Goal: Information Seeking & Learning: Compare options

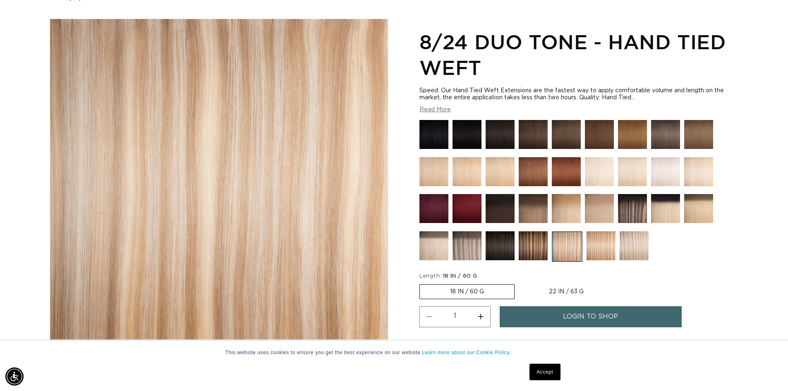
scroll to position [0, 730]
click at [788, 50] on html "This website uses cookies to ensure you get the best experience on our website.…" at bounding box center [394, 99] width 788 height 391
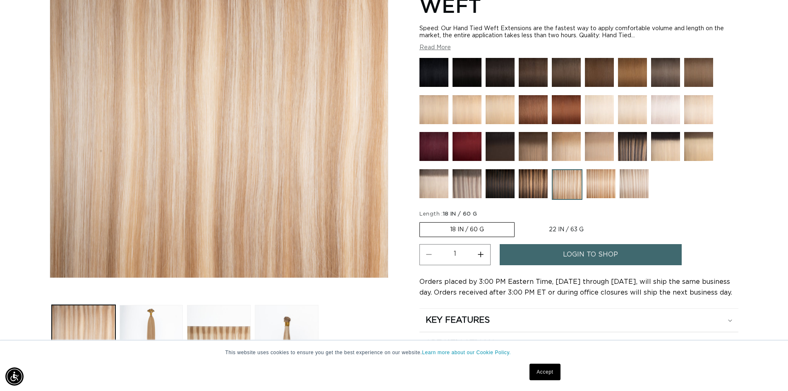
scroll to position [161, 0]
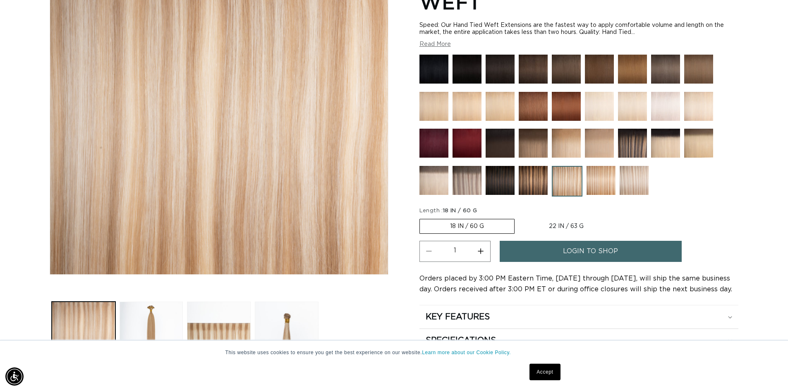
click at [596, 183] on img at bounding box center [601, 180] width 29 height 29
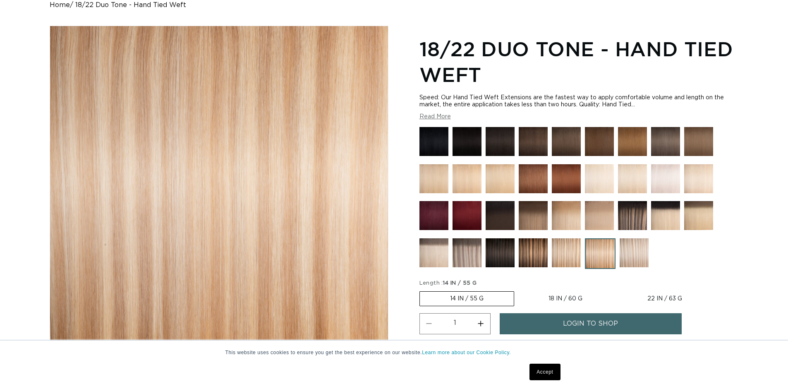
scroll to position [113, 0]
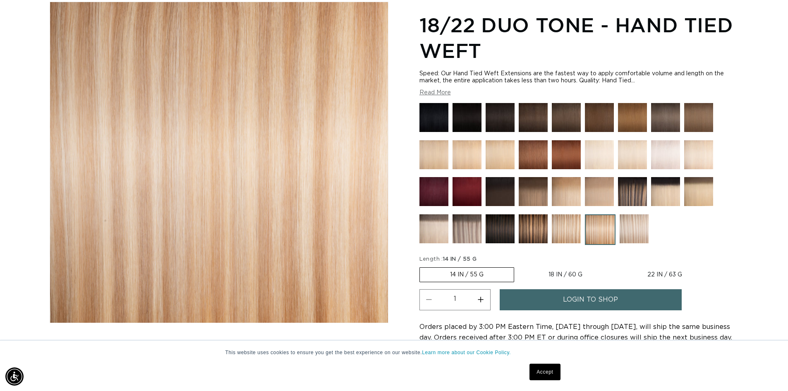
drag, startPoint x: 793, startPoint y: 35, endPoint x: 793, endPoint y: 49, distance: 14.1
click at [788, 49] on html "This website uses cookies to ensure you get the best experience on our website.…" at bounding box center [394, 82] width 788 height 391
click at [642, 232] on img at bounding box center [634, 228] width 29 height 29
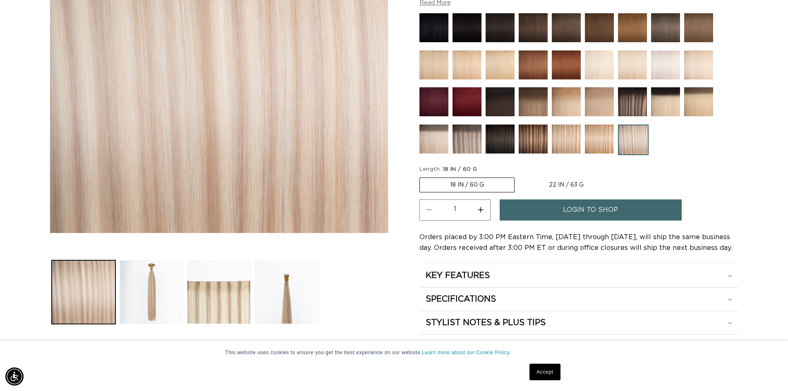
scroll to position [0, 730]
click at [602, 132] on img at bounding box center [599, 139] width 29 height 29
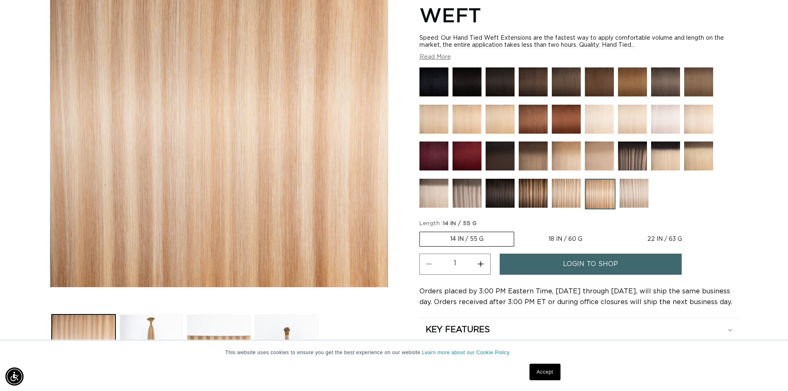
click at [560, 191] on img at bounding box center [566, 193] width 29 height 29
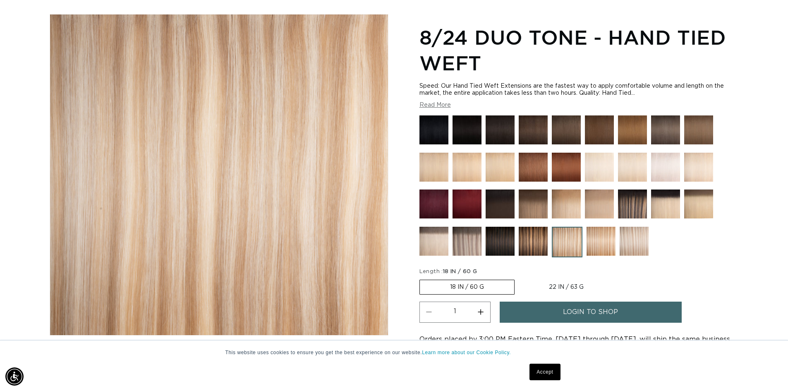
click at [606, 247] on img at bounding box center [601, 241] width 29 height 29
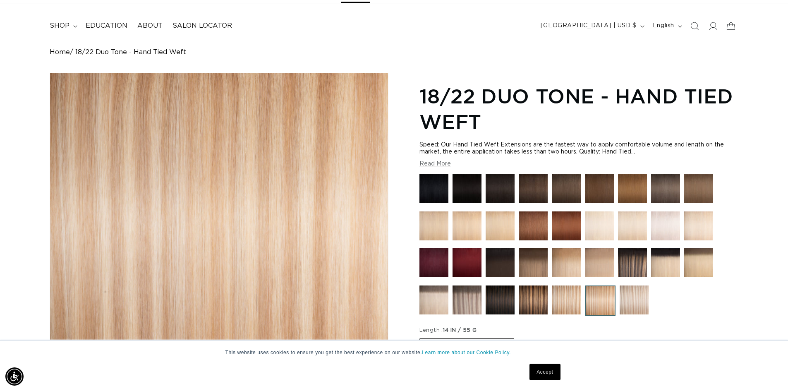
scroll to position [0, 1459]
click at [642, 298] on img at bounding box center [634, 300] width 29 height 29
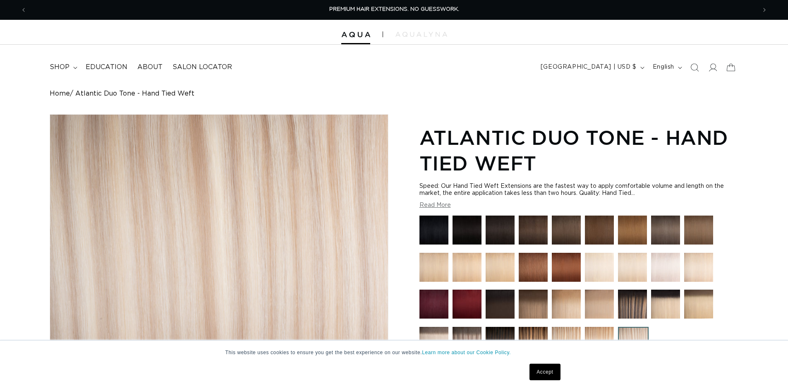
click at [598, 348] on div "This website uses cookies to ensure you get the best experience on our website.…" at bounding box center [394, 366] width 414 height 50
click at [546, 369] on link "Accept" at bounding box center [545, 372] width 31 height 17
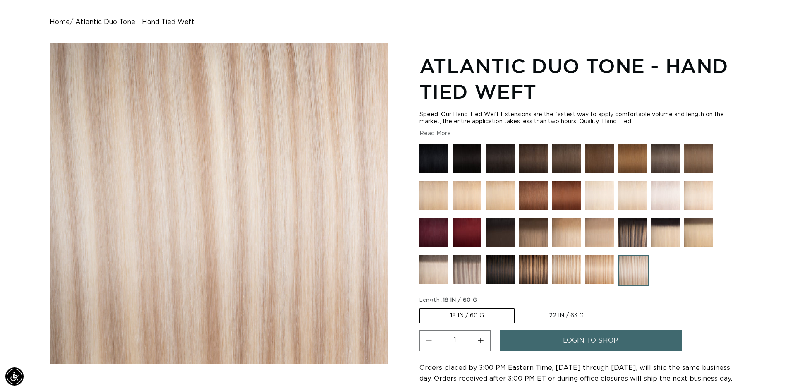
click at [593, 271] on img at bounding box center [599, 269] width 29 height 29
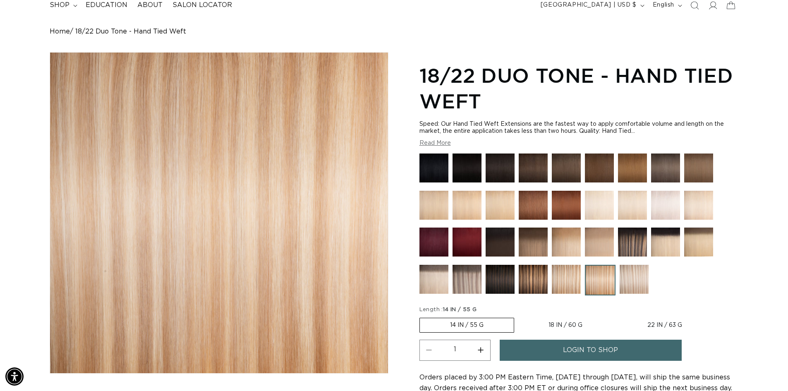
scroll to position [72, 0]
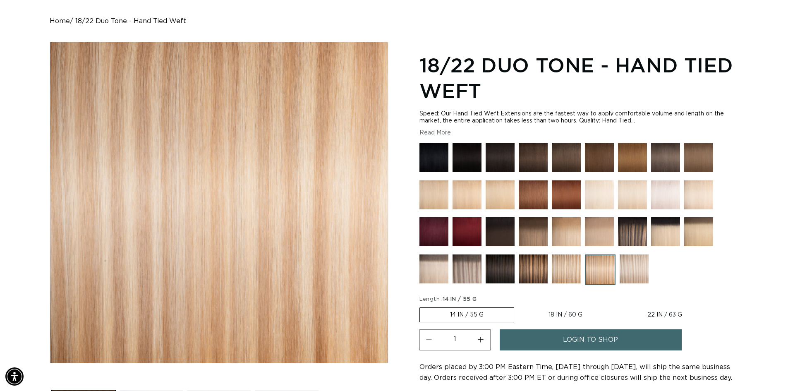
click at [557, 270] on img at bounding box center [566, 269] width 29 height 29
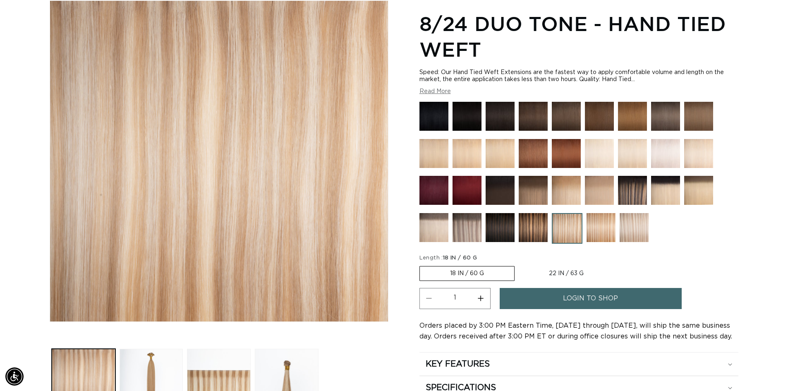
scroll to position [121, 0]
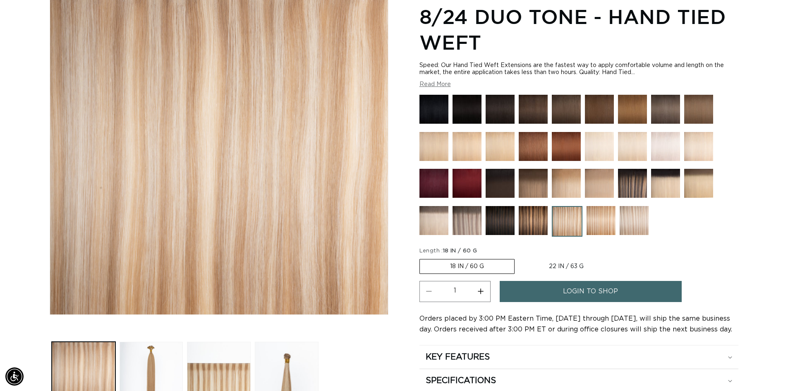
click at [599, 221] on img at bounding box center [601, 220] width 29 height 29
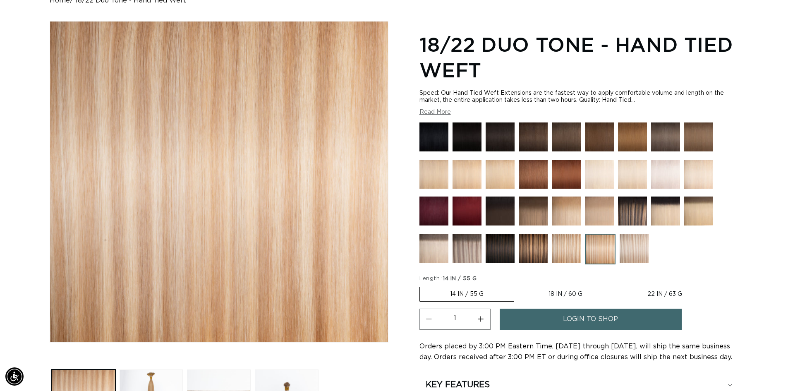
click at [560, 245] on img at bounding box center [566, 248] width 29 height 29
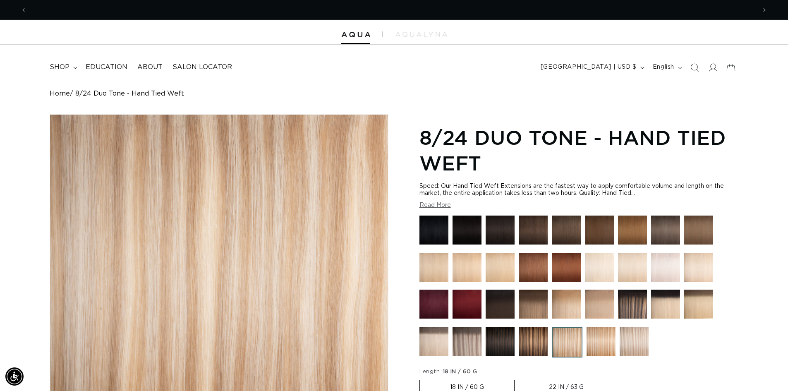
scroll to position [0, 730]
click at [599, 342] on img at bounding box center [601, 341] width 29 height 29
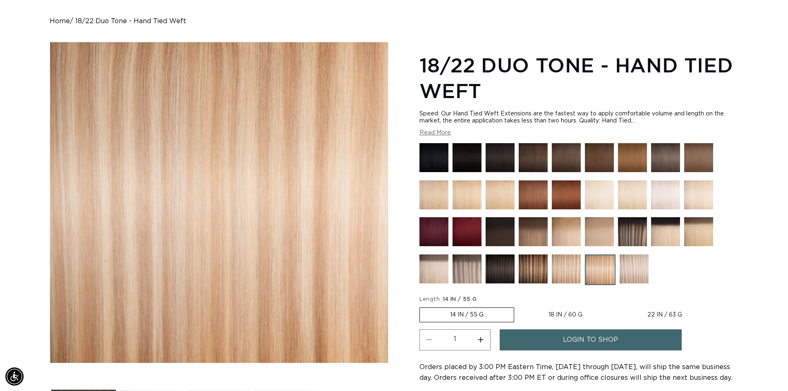
scroll to position [0, 1459]
click at [436, 265] on img at bounding box center [434, 269] width 29 height 29
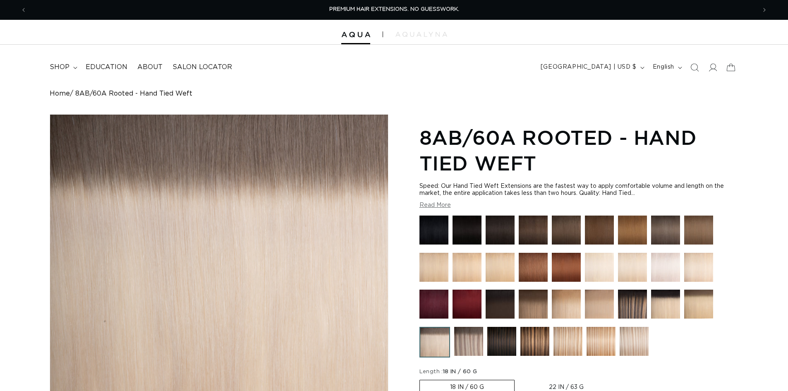
click at [466, 338] on img at bounding box center [468, 341] width 29 height 29
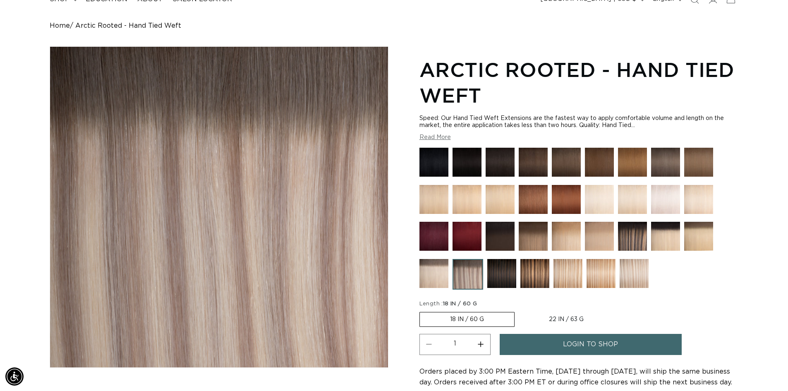
scroll to position [0, 730]
click at [704, 201] on img at bounding box center [699, 199] width 29 height 29
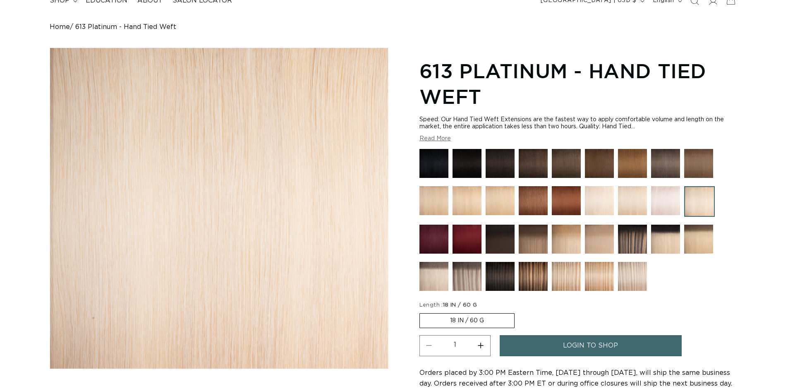
drag, startPoint x: 794, startPoint y: 47, endPoint x: 793, endPoint y: 60, distance: 13.7
click at [788, 60] on html "Skip to content PREMIUM HAIR EXTENSIONS. NO GUESSWORK. SHOP NOW. PAY LATER WITH…" at bounding box center [394, 128] width 788 height 391
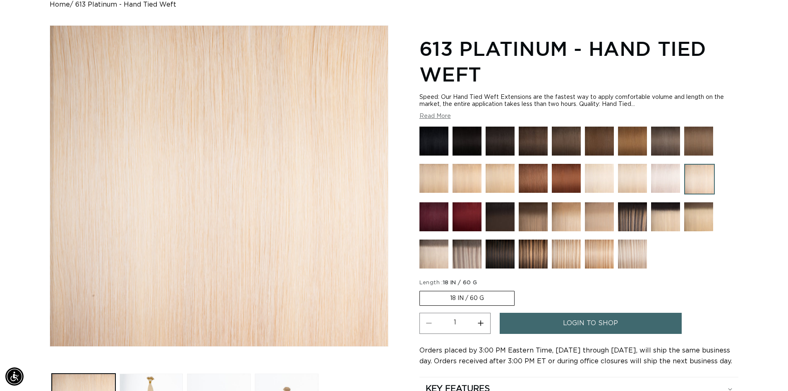
click at [572, 252] on img at bounding box center [566, 254] width 29 height 29
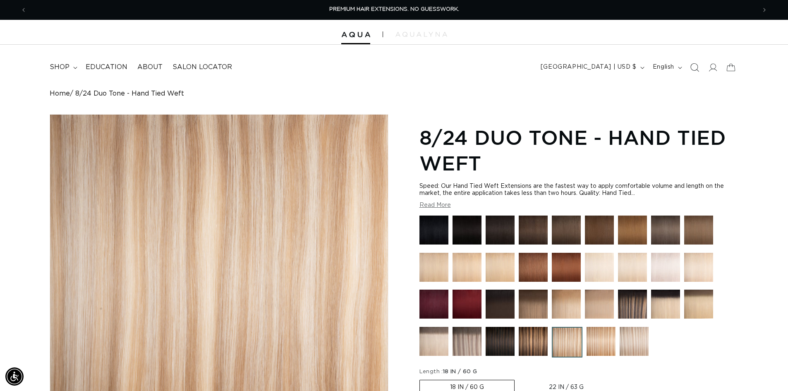
click at [695, 70] on icon "Search" at bounding box center [694, 67] width 9 height 9
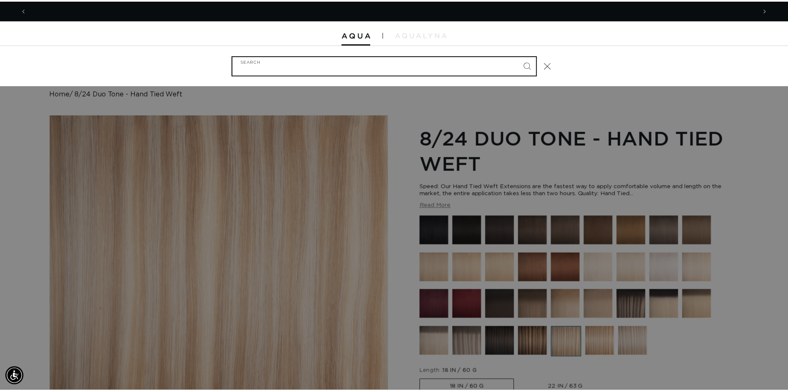
scroll to position [0, 736]
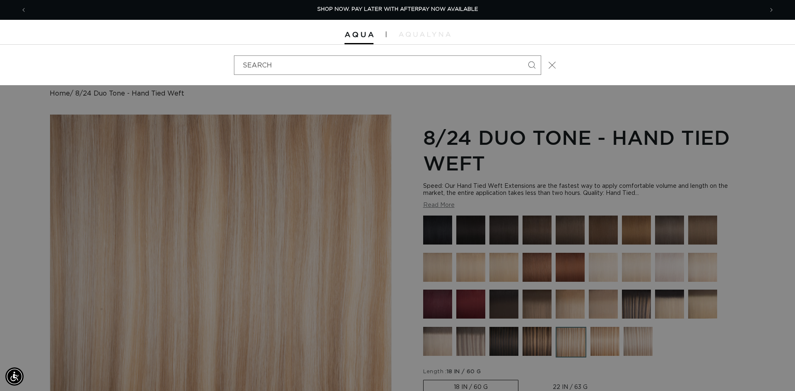
click at [555, 66] on icon "Close" at bounding box center [551, 64] width 7 height 7
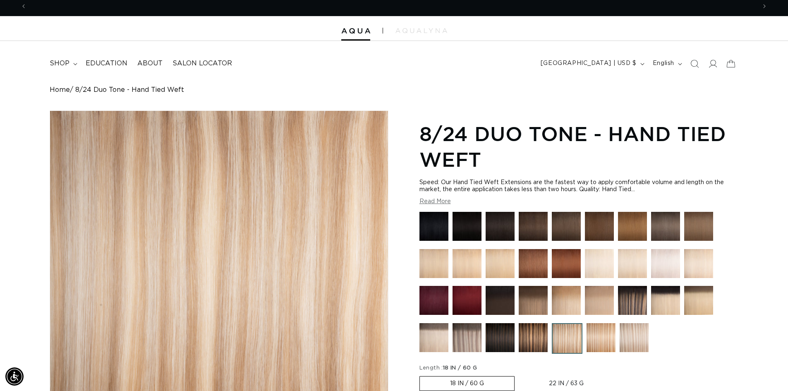
scroll to position [0, 730]
click at [632, 301] on img at bounding box center [632, 300] width 29 height 29
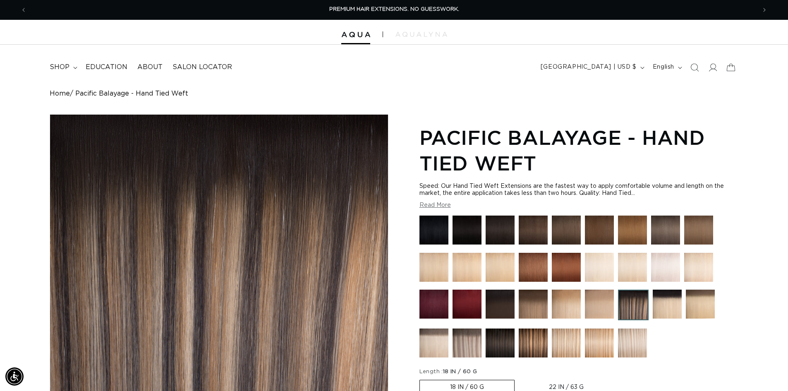
click at [468, 349] on img at bounding box center [467, 343] width 29 height 29
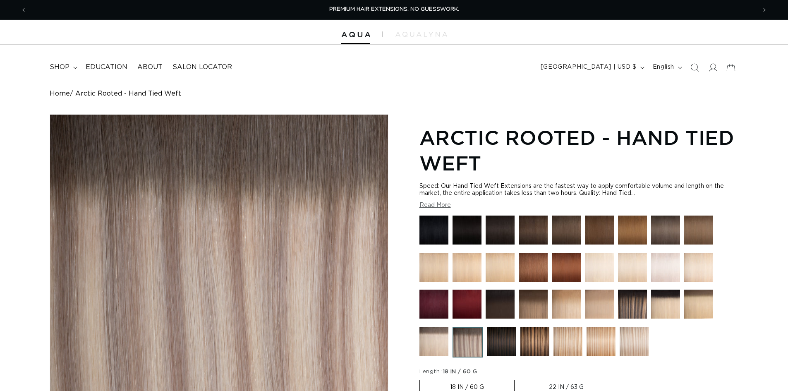
click at [576, 342] on img at bounding box center [568, 341] width 29 height 29
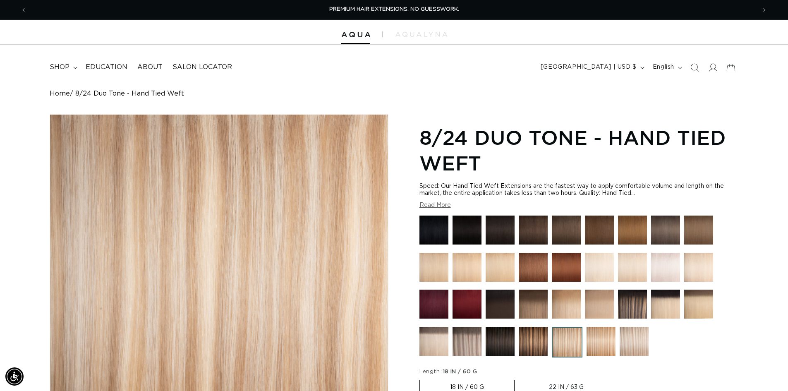
click at [605, 340] on img at bounding box center [601, 341] width 29 height 29
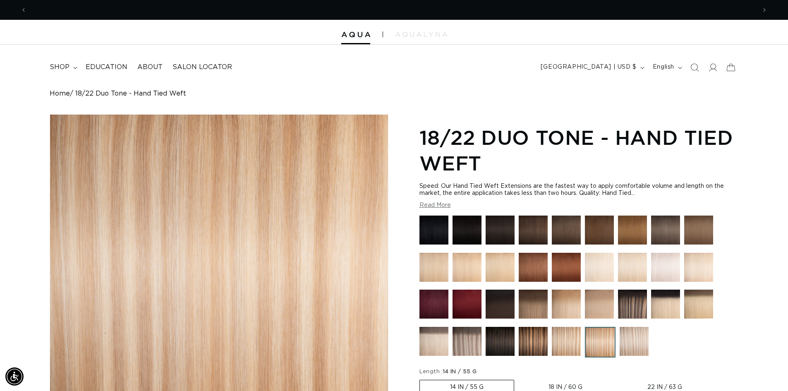
scroll to position [0, 1459]
click at [431, 269] on img at bounding box center [434, 267] width 29 height 29
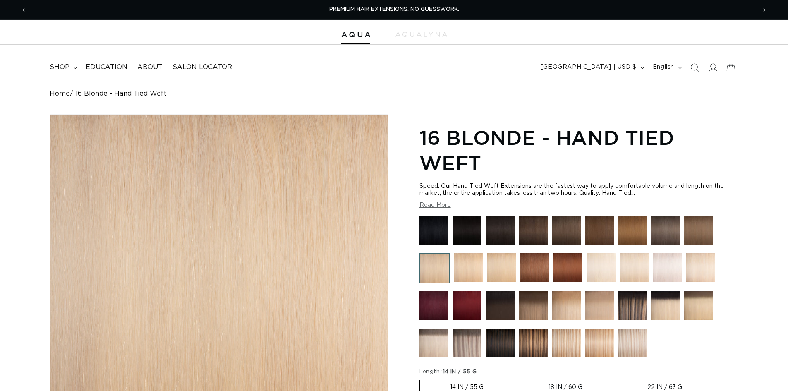
click at [470, 266] on img at bounding box center [468, 267] width 29 height 29
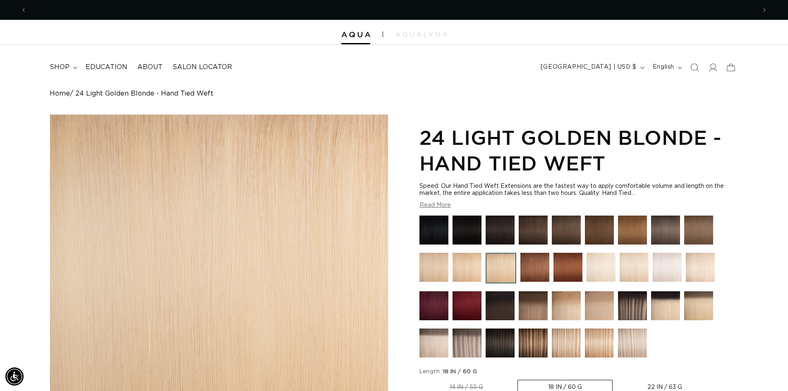
scroll to position [0, 1459]
click at [603, 345] on img at bounding box center [599, 343] width 29 height 29
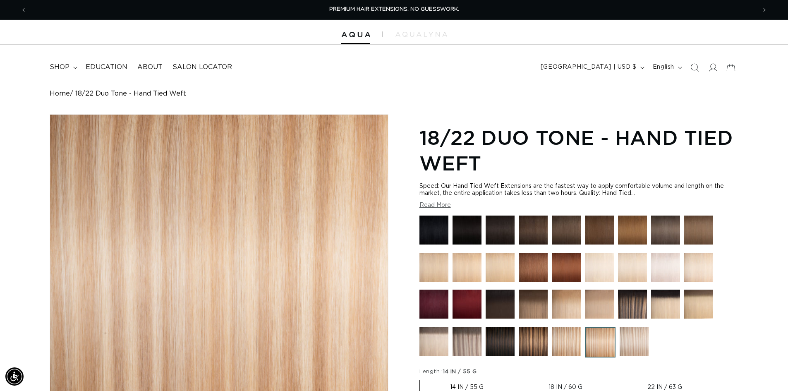
click at [566, 345] on img at bounding box center [566, 341] width 29 height 29
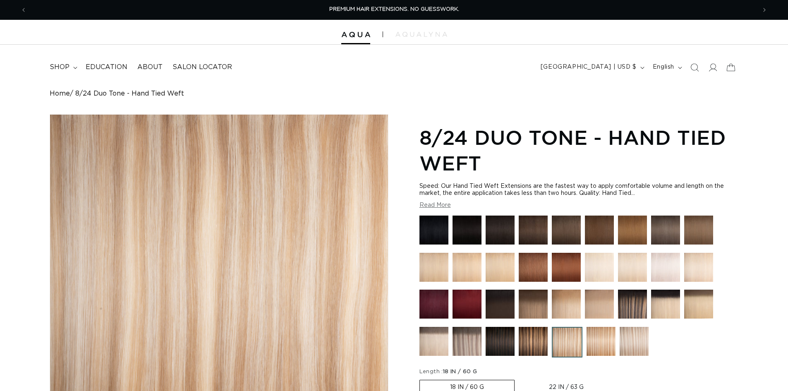
click at [503, 274] on img at bounding box center [500, 267] width 29 height 29
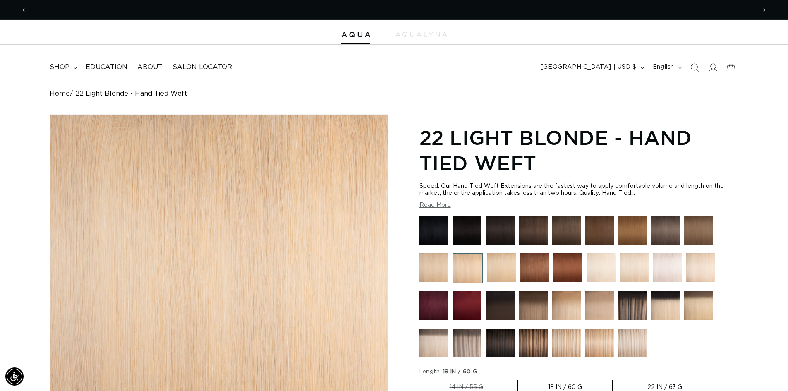
scroll to position [0, 1459]
click at [493, 263] on img at bounding box center [502, 267] width 29 height 29
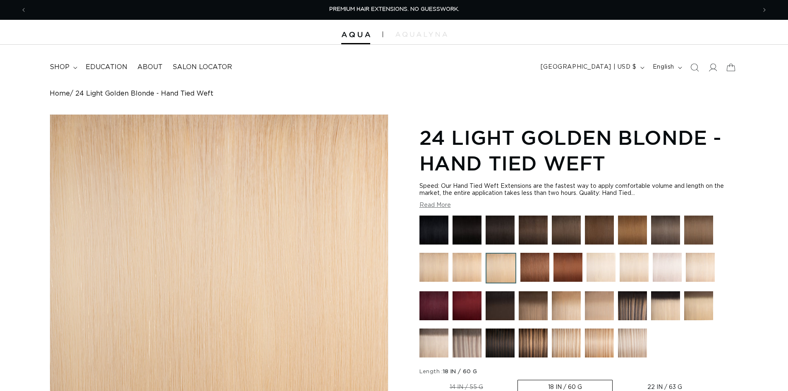
click at [469, 265] on img at bounding box center [467, 267] width 29 height 29
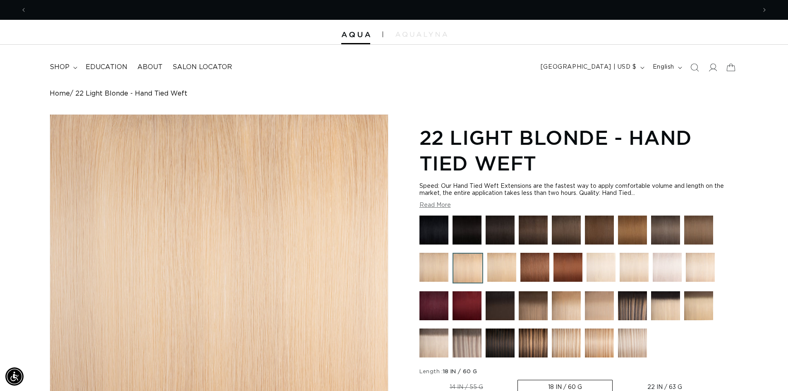
scroll to position [0, 1459]
